Goal: Transaction & Acquisition: Purchase product/service

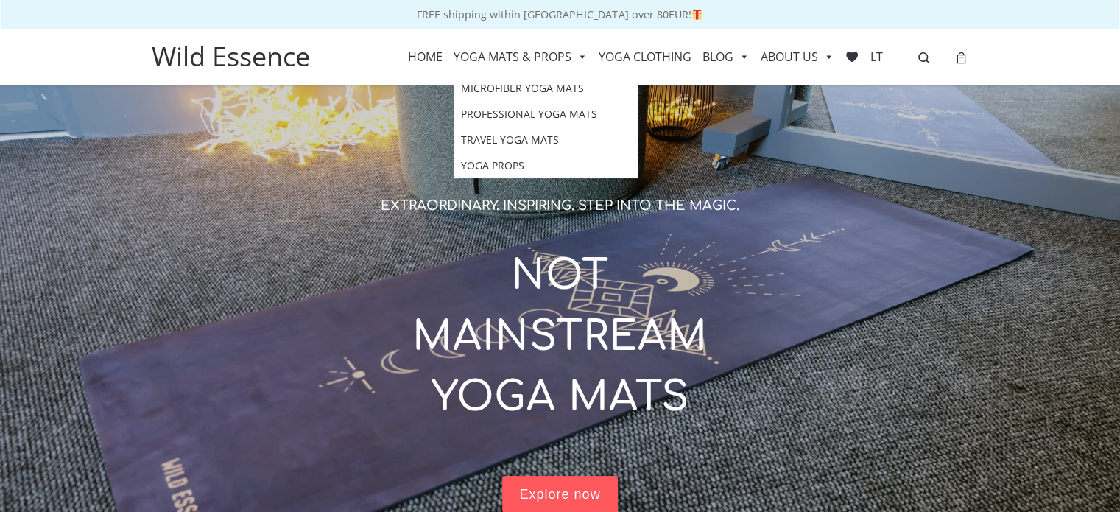
click at [536, 51] on link "YOGA MATS & PROPS" at bounding box center [521, 56] width 134 height 37
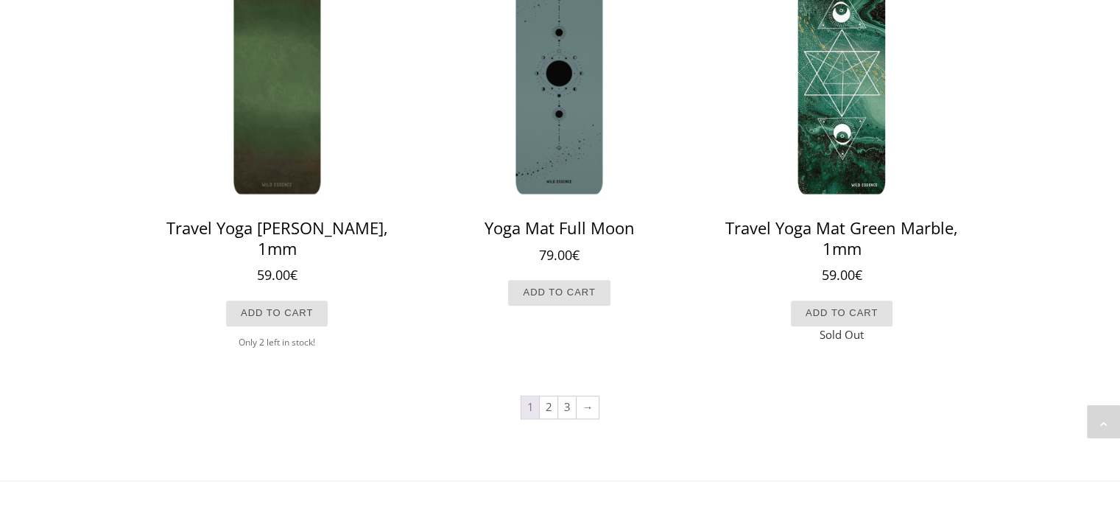
scroll to position [1431, 0]
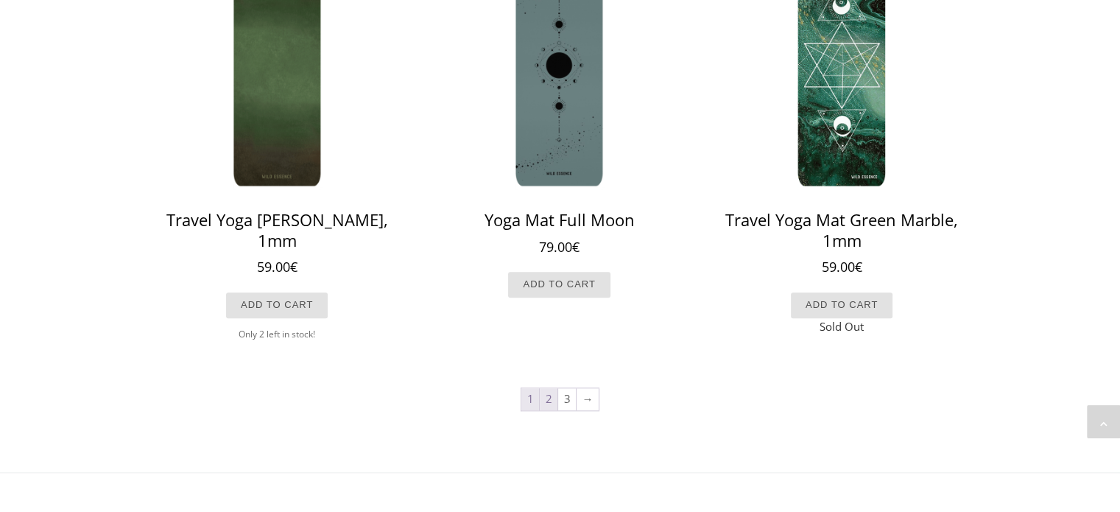
click at [551, 396] on link "2" at bounding box center [549, 399] width 18 height 22
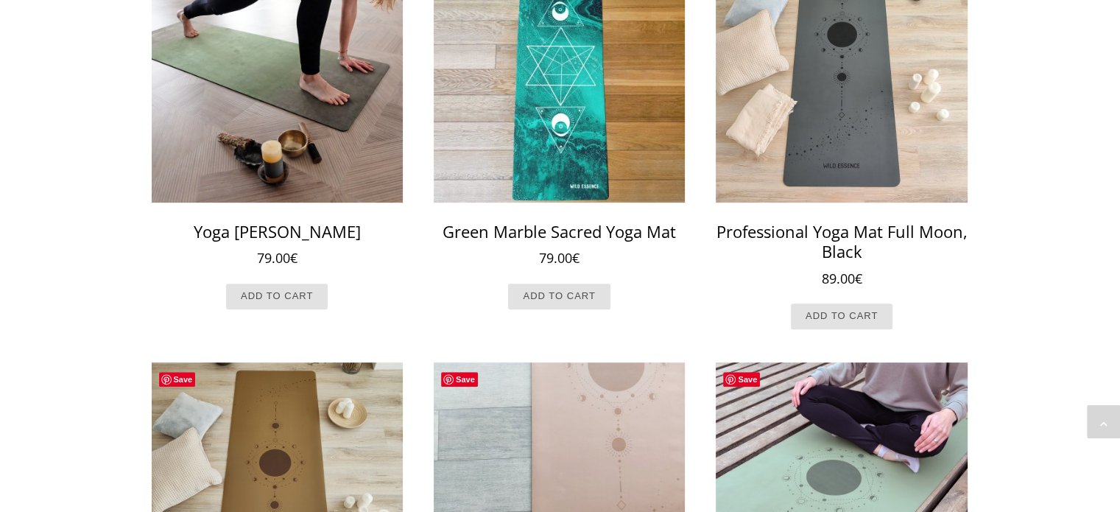
scroll to position [625, 0]
